Goal: Use online tool/utility: Use online tool/utility

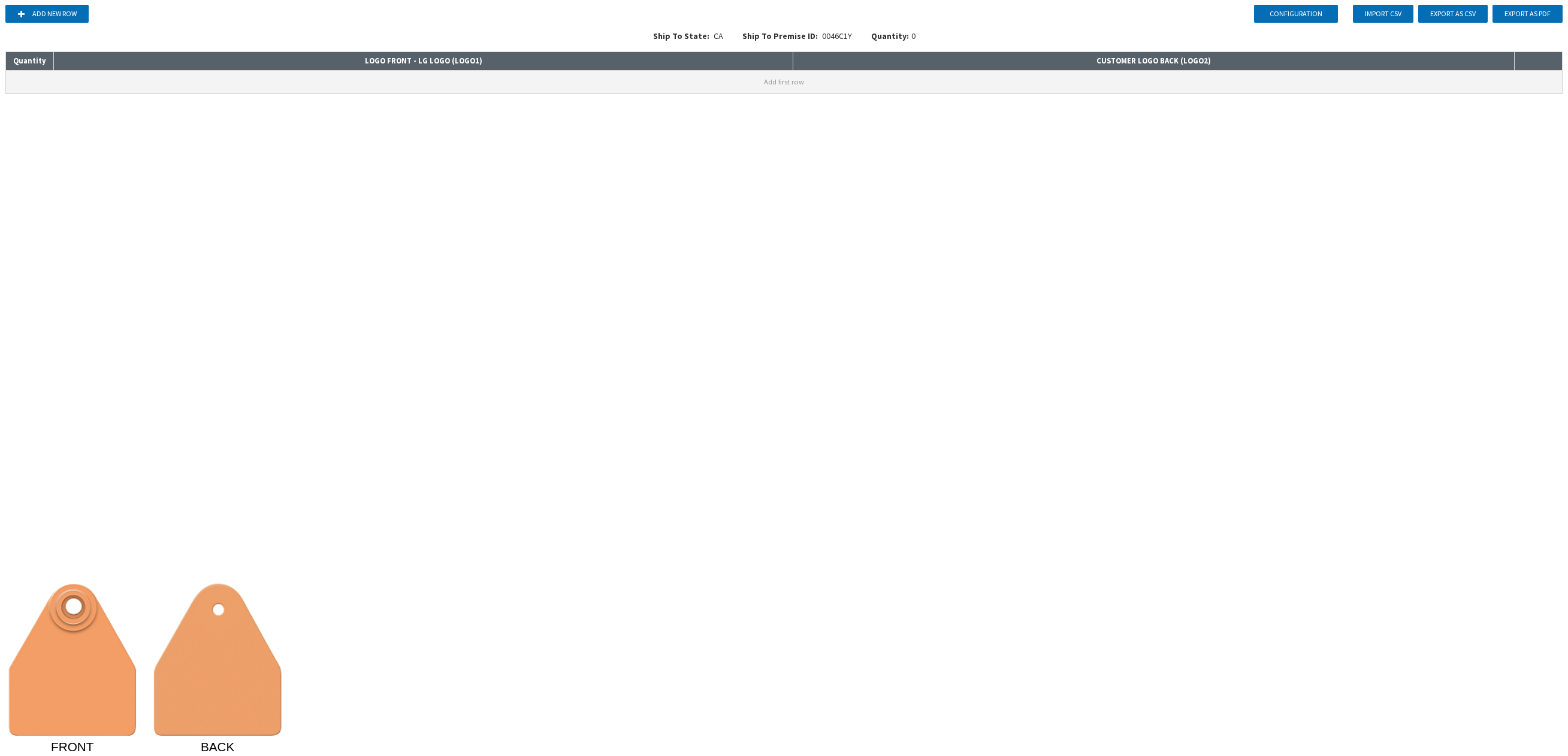
click at [570, 87] on button "Add first row" at bounding box center [784, 82] width 1556 height 23
click at [571, 86] on input at bounding box center [423, 79] width 738 height 17
type input "L"
type input "L222"
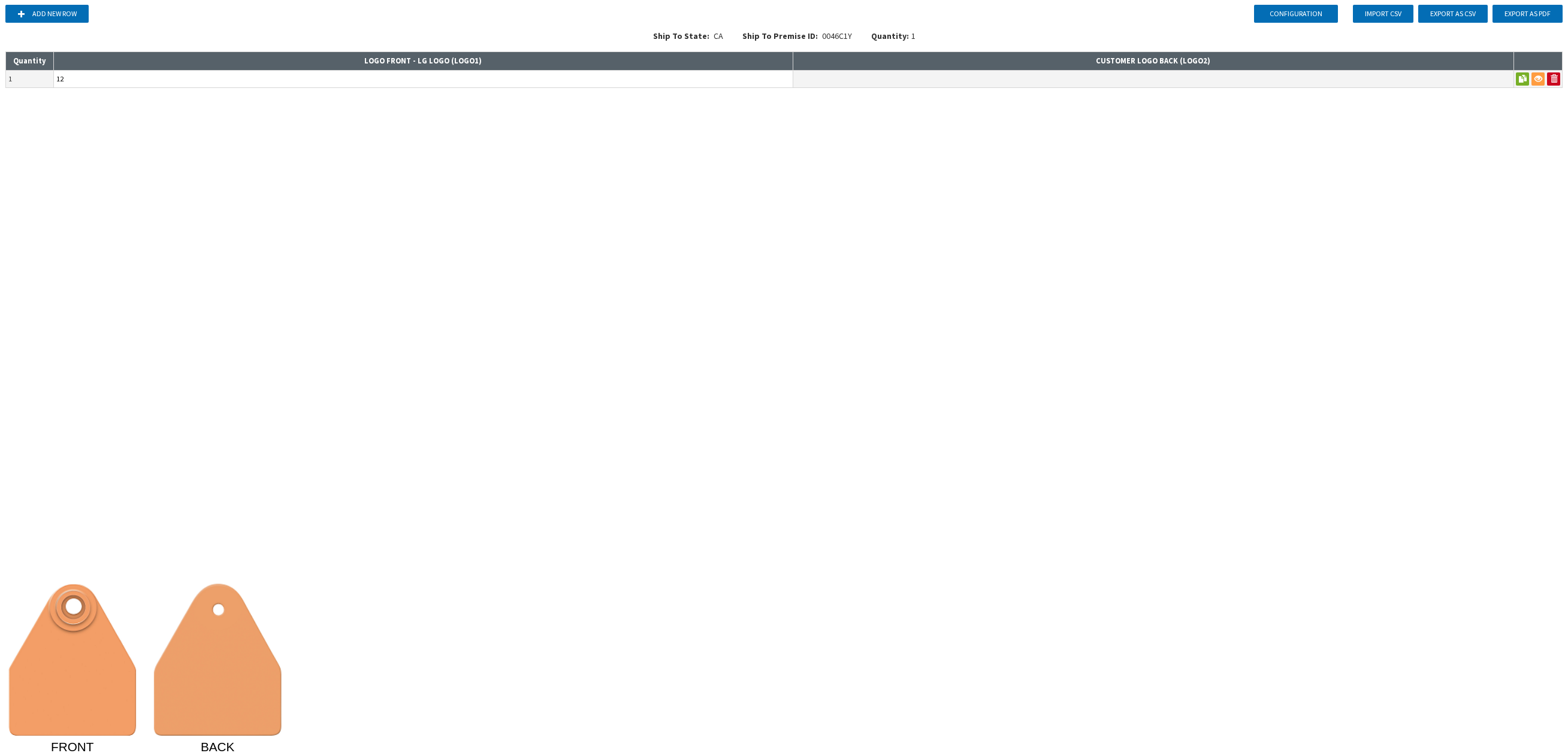
type input "1"
type input "L"
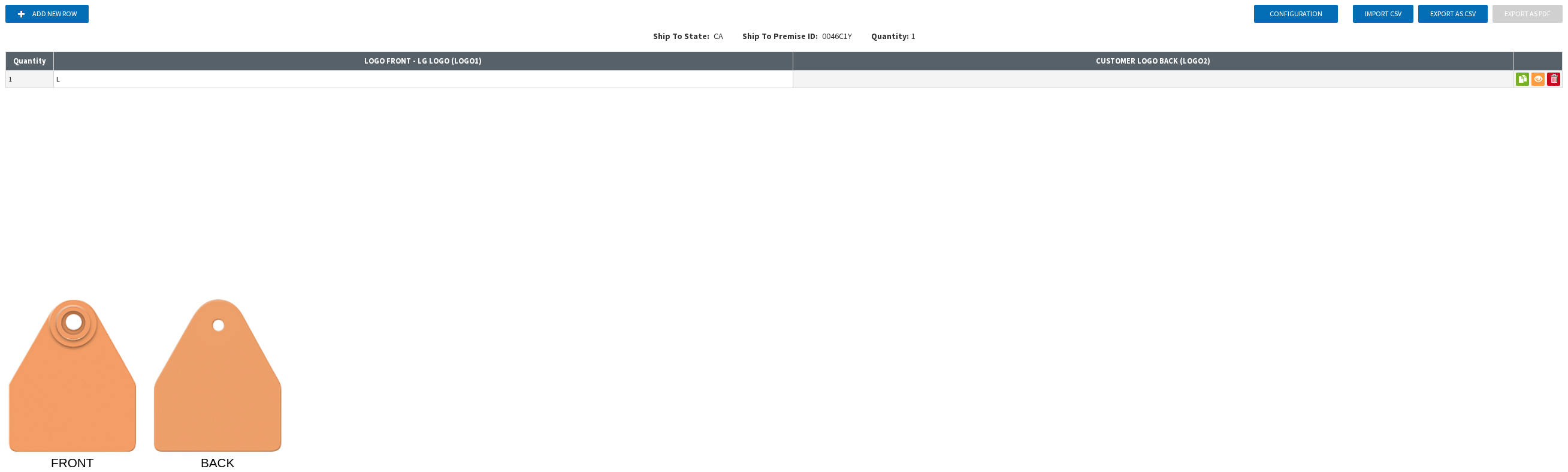
click at [128, 76] on input "L" at bounding box center [423, 79] width 738 height 17
type input "999"
type input "L"
type input "G1223"
drag, startPoint x: 101, startPoint y: 82, endPoint x: 44, endPoint y: 75, distance: 57.4
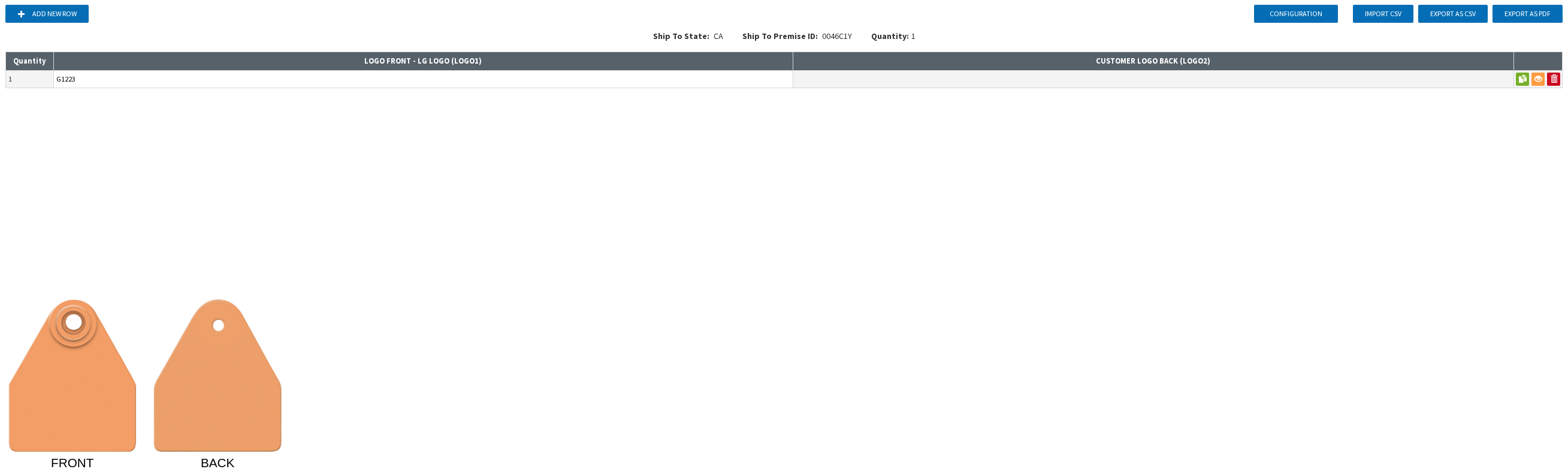
click at [44, 75] on tr "1 G1223" at bounding box center [784, 78] width 1556 height 17
click at [186, 81] on input "123" at bounding box center [423, 79] width 738 height 17
type input "123"
